Goal: Browse casually

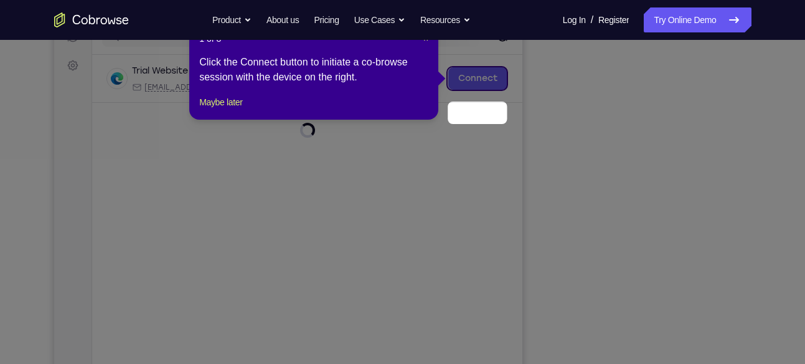
scroll to position [138, 0]
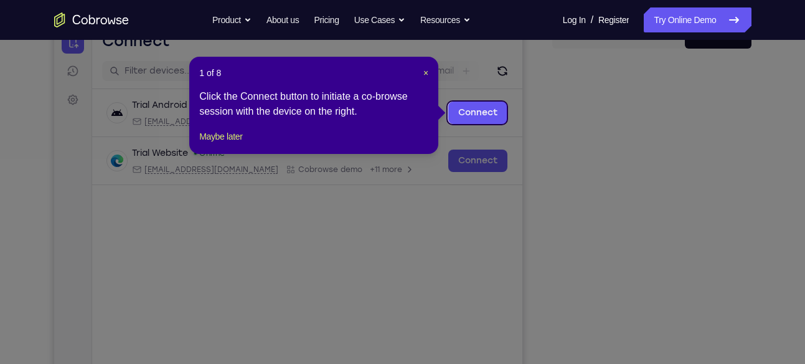
click at [421, 72] on header "1 of 8 ×" at bounding box center [313, 73] width 229 height 12
click at [432, 70] on div "1 of 8 × Click the Connect button to initiate a co-browse session with the devi…" at bounding box center [313, 105] width 249 height 97
click at [427, 72] on span "×" at bounding box center [425, 73] width 5 height 10
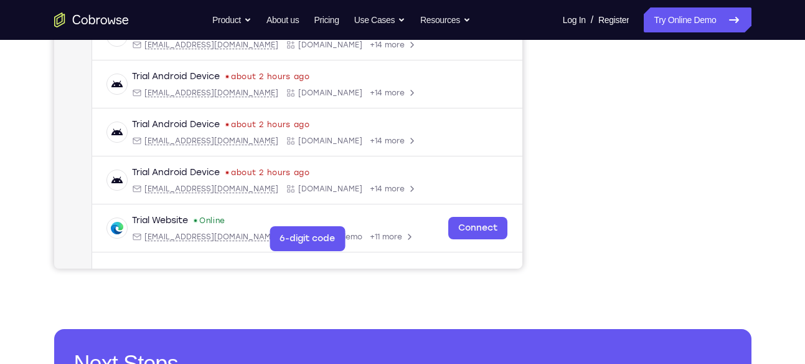
scroll to position [311, 0]
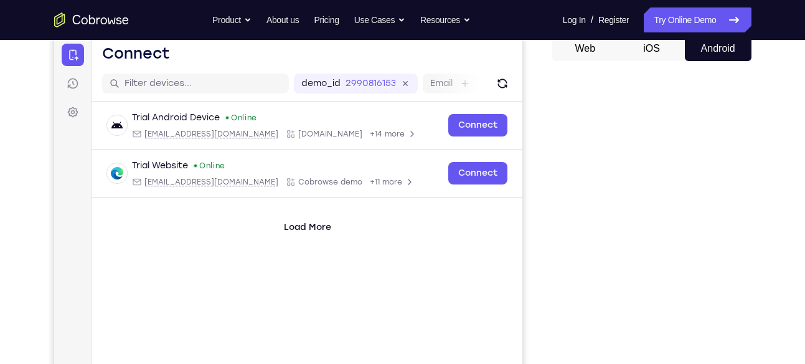
scroll to position [125, 0]
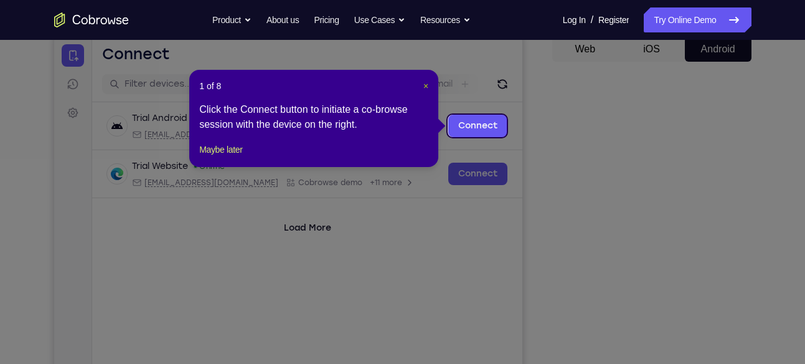
click at [425, 85] on span "×" at bounding box center [425, 86] width 5 height 10
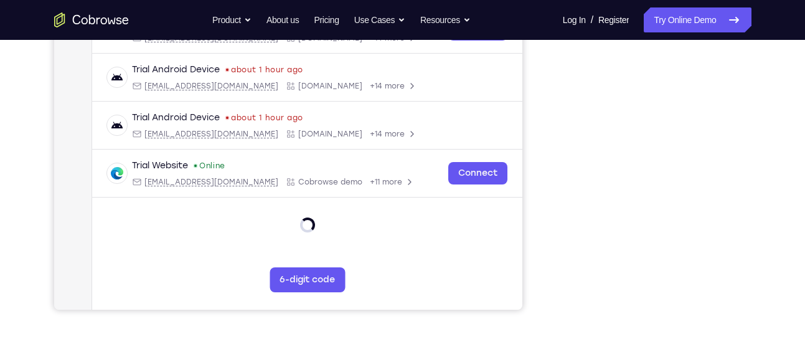
scroll to position [271, 0]
